Goal: Task Accomplishment & Management: Use online tool/utility

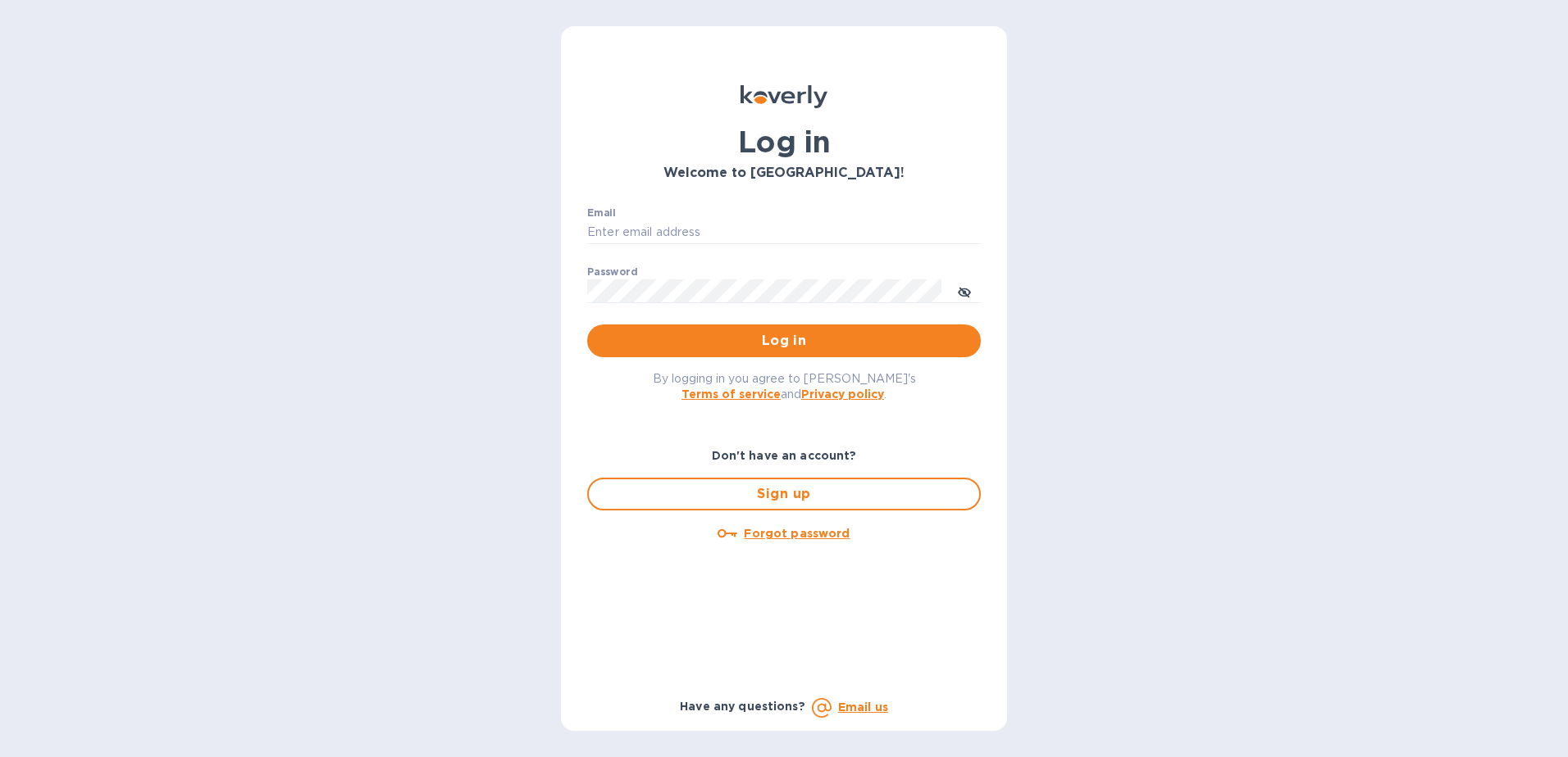
type input "[EMAIL_ADDRESS][DOMAIN_NAME]"
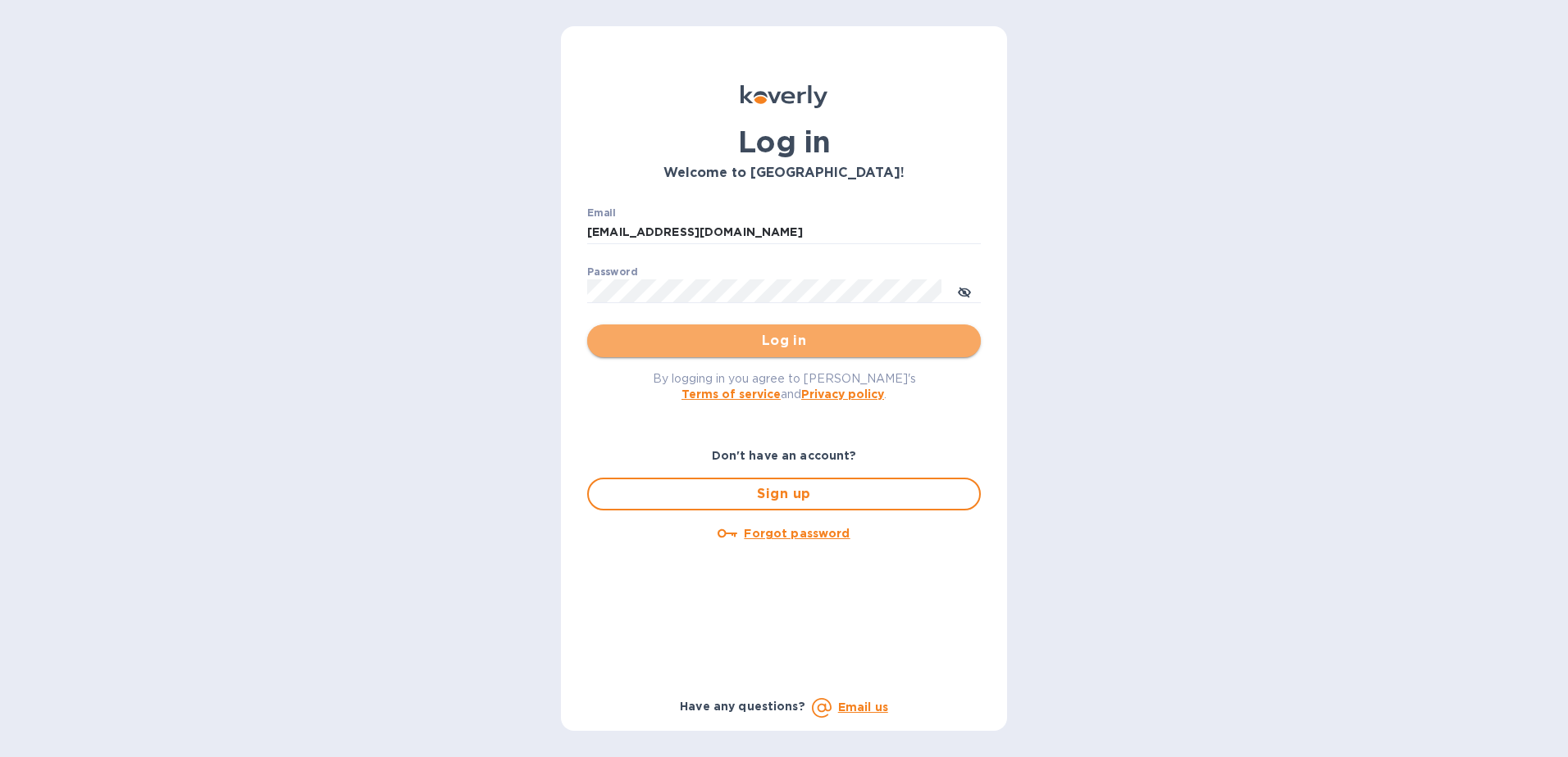
click at [788, 345] on span "Log in" at bounding box center [784, 340] width 368 height 19
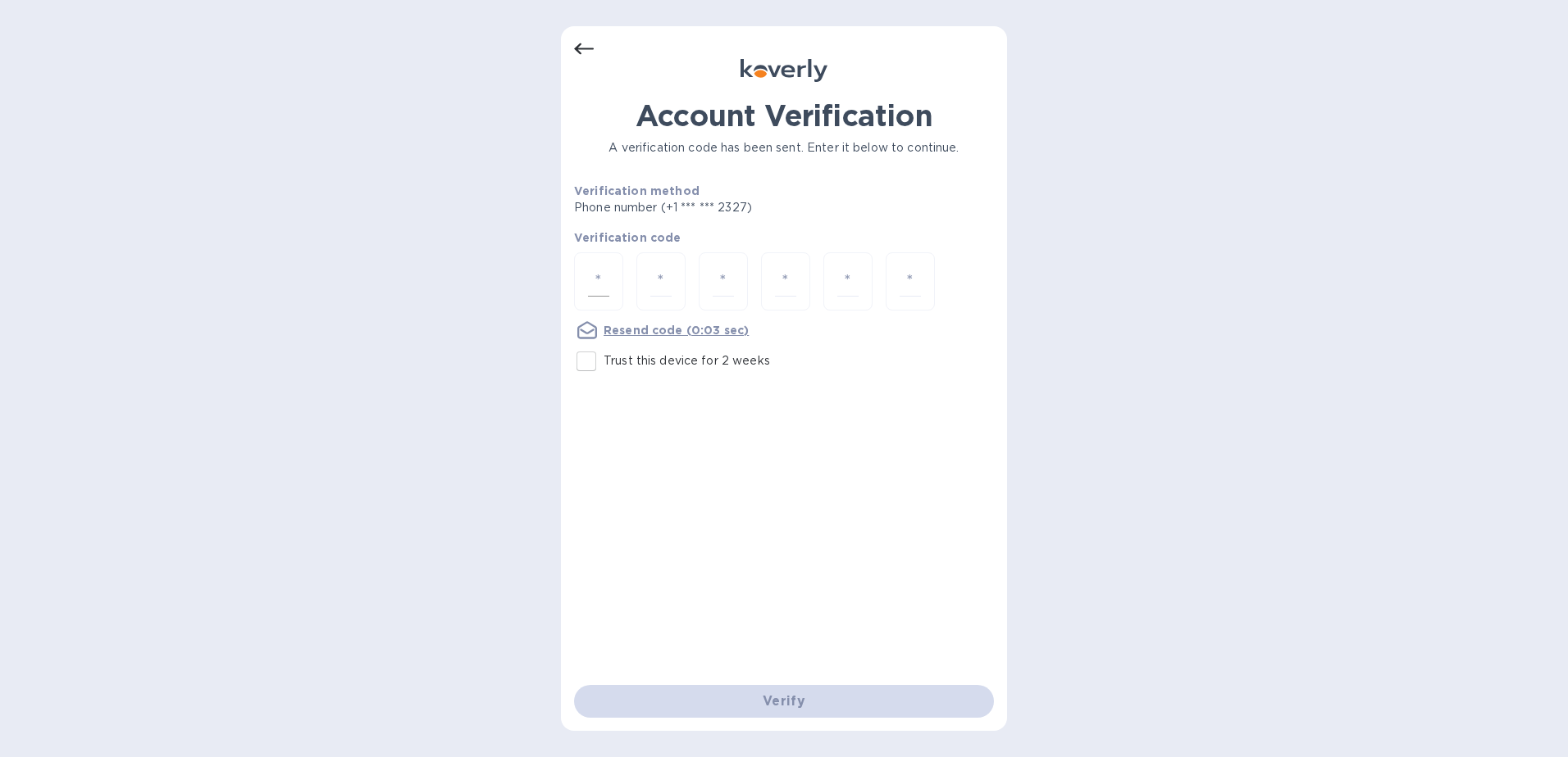
click at [584, 285] on div at bounding box center [598, 281] width 49 height 58
type input "3"
type input "9"
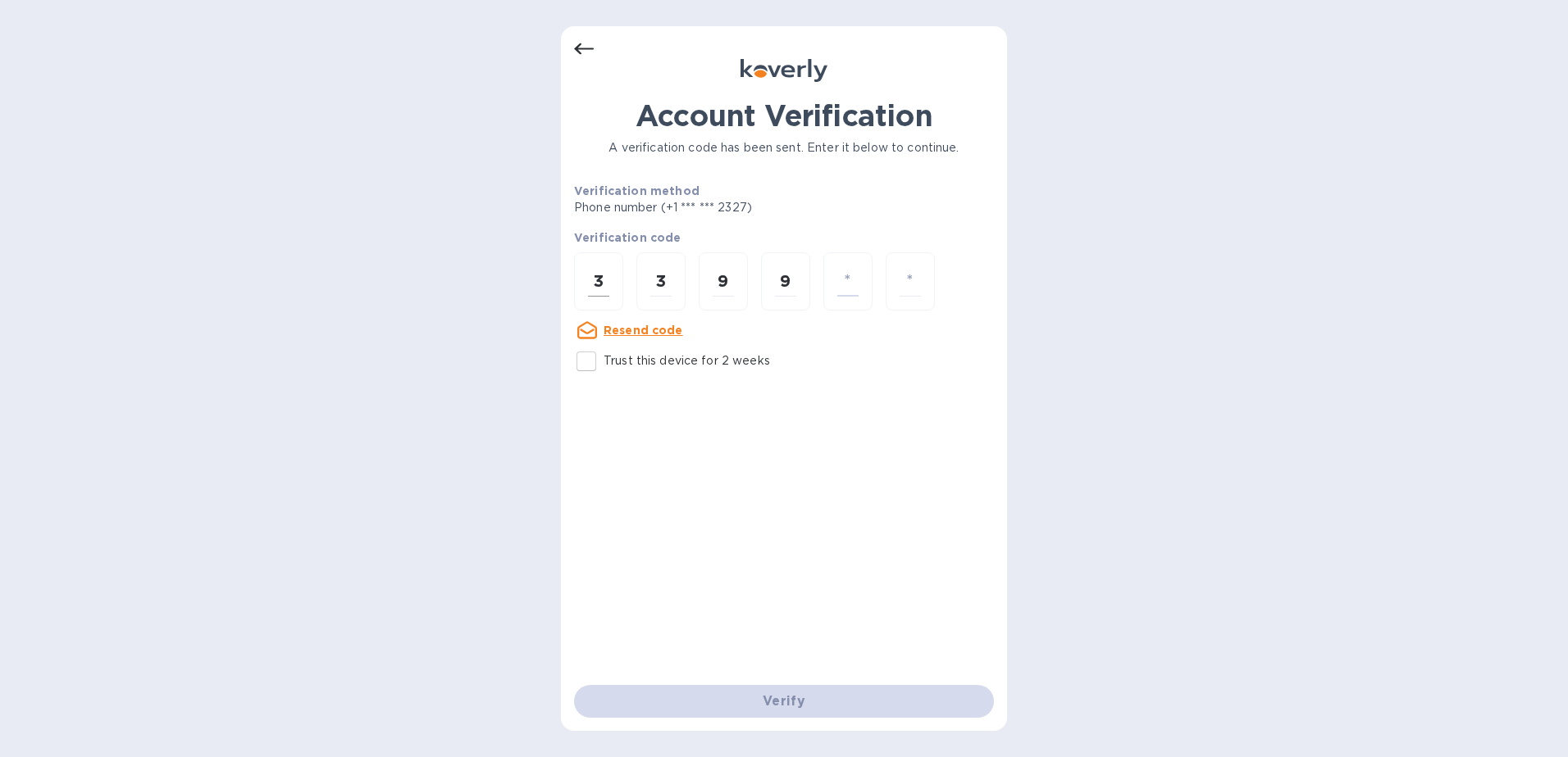
type input "3"
type input "7"
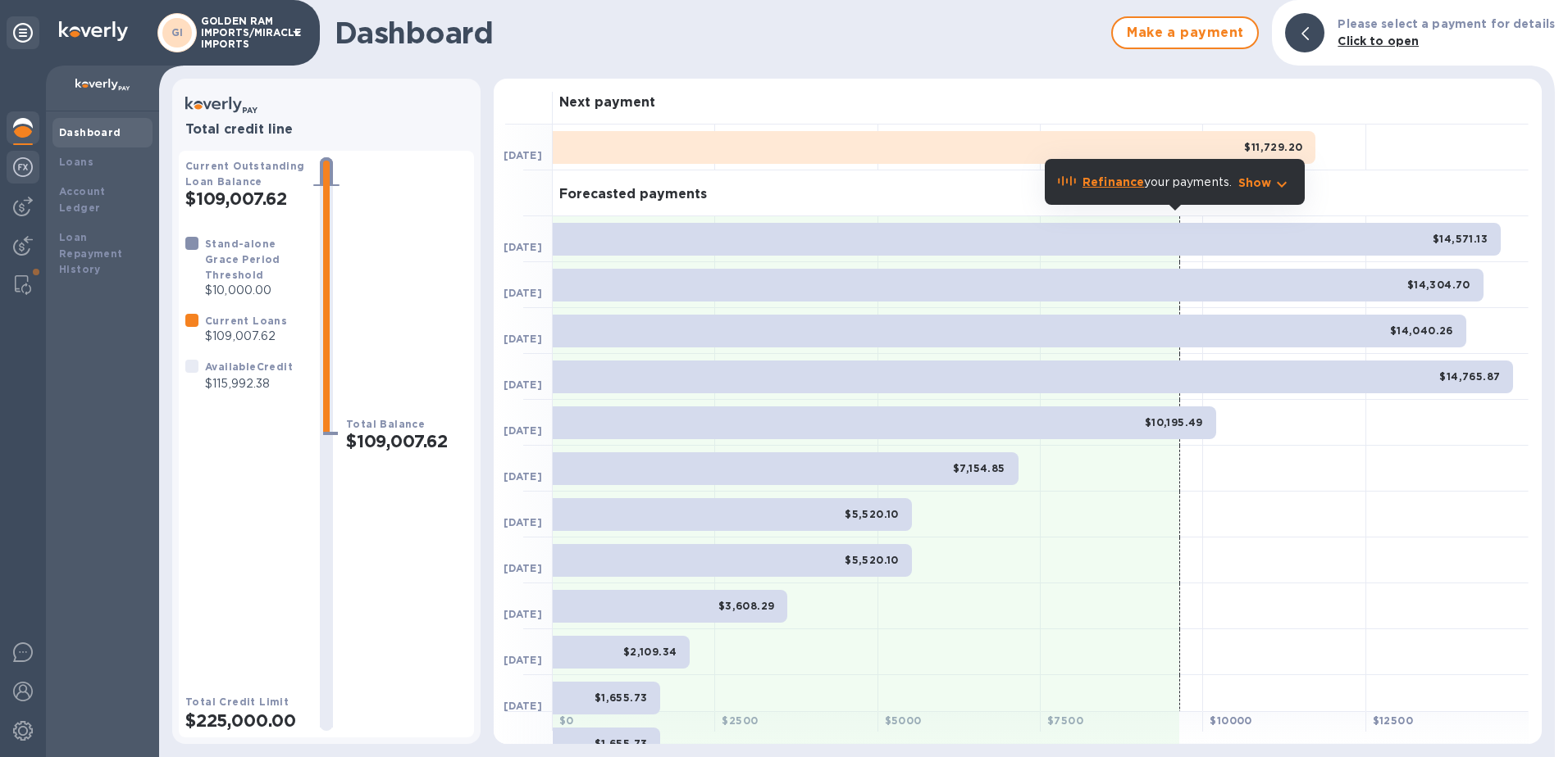
click at [18, 173] on img at bounding box center [23, 167] width 19 height 19
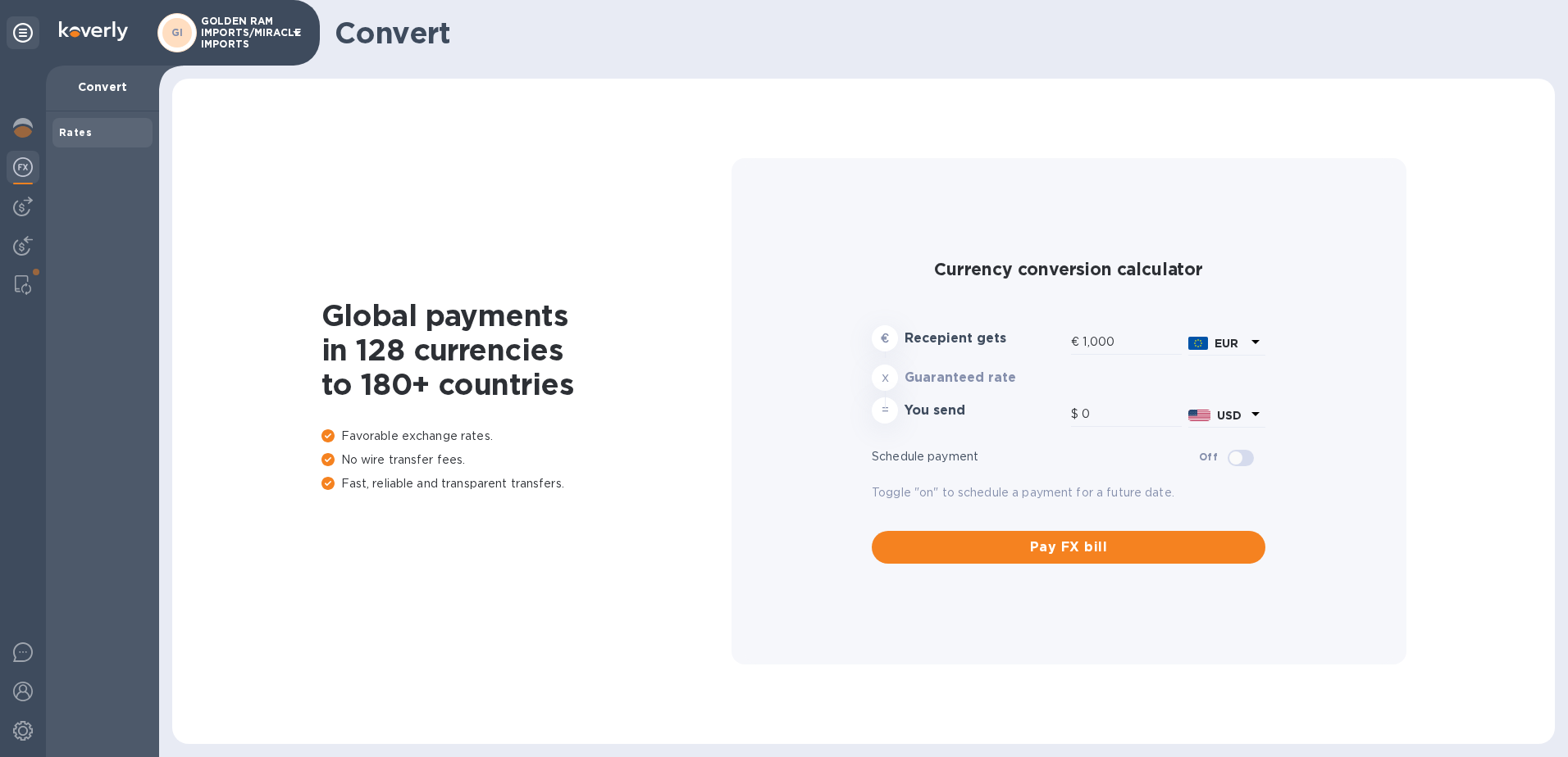
type input "1,184.84"
